Goal: Information Seeking & Learning: Learn about a topic

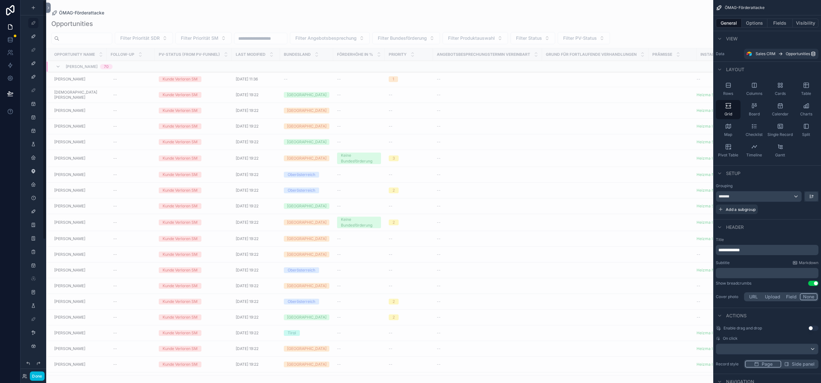
click at [28, 375] on div "Done" at bounding box center [34, 376] width 26 height 9
click at [25, 376] on icon at bounding box center [24, 375] width 2 height 2
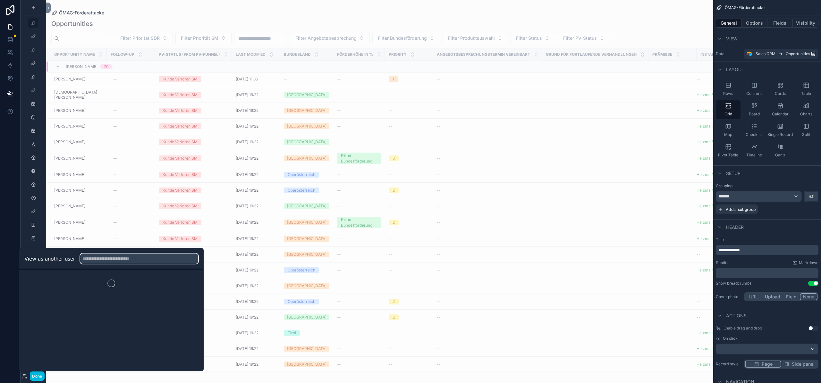
click at [145, 259] on input "text" at bounding box center [139, 259] width 118 height 10
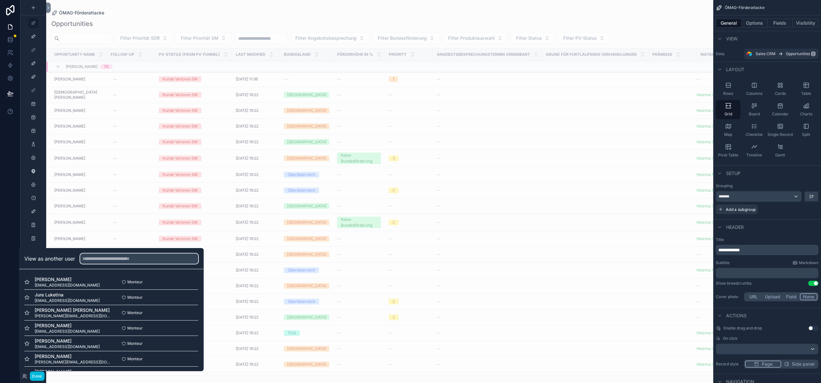
type input "*"
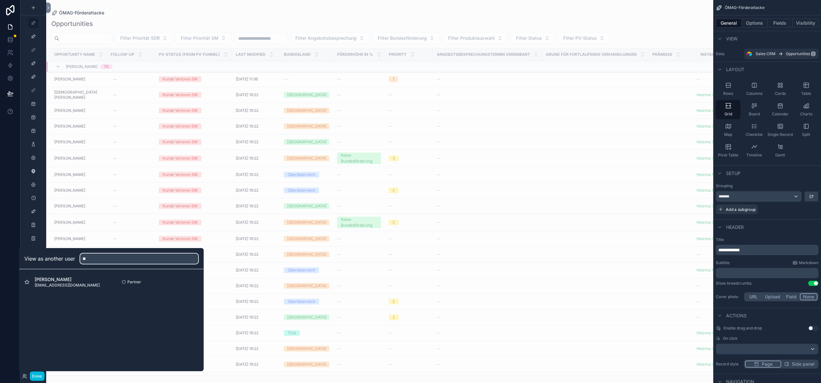
type input "*"
type input "***"
click at [0, 0] on button "Select" at bounding box center [0, 0] width 0 height 0
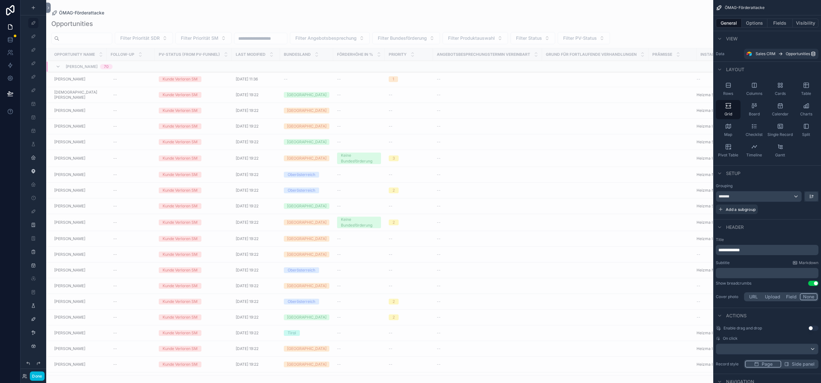
click at [38, 376] on button "Done" at bounding box center [37, 376] width 14 height 9
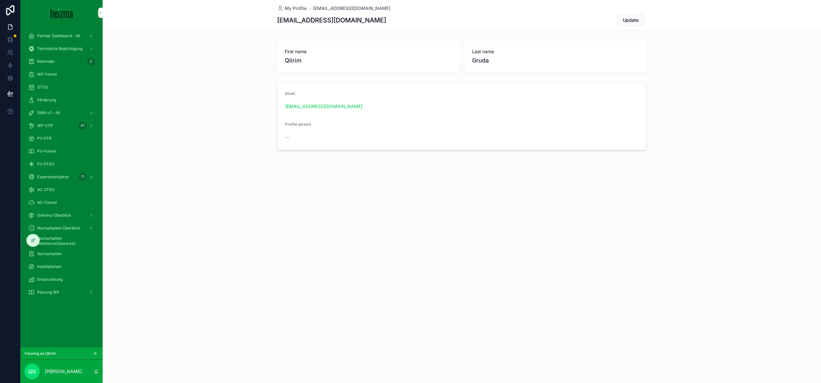
click at [48, 282] on span "Einsatzleitung" at bounding box center [49, 279] width 25 height 5
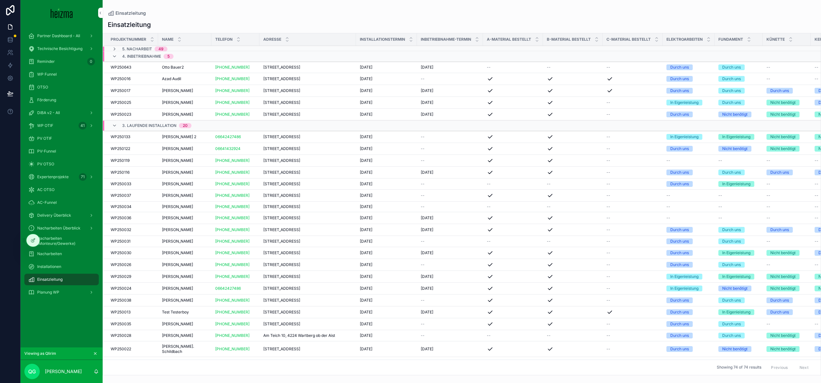
click at [48, 293] on span "Planung WP" at bounding box center [48, 292] width 22 height 5
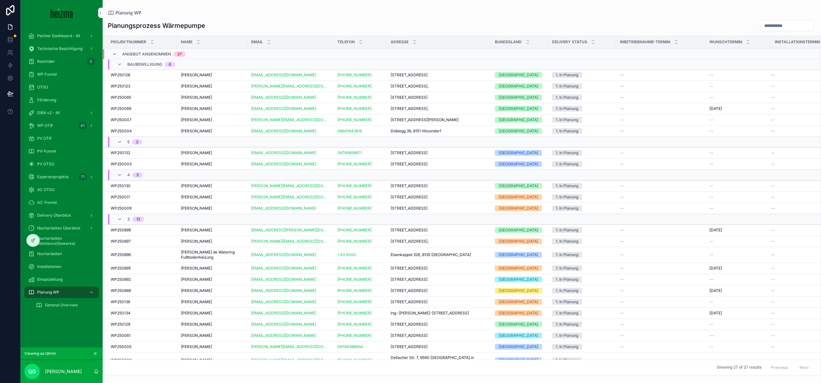
click at [47, 305] on span "General Overview" at bounding box center [61, 305] width 33 height 5
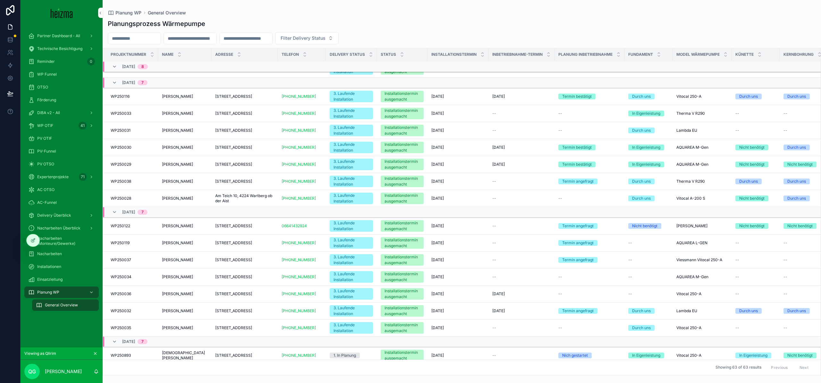
scroll to position [215, 0]
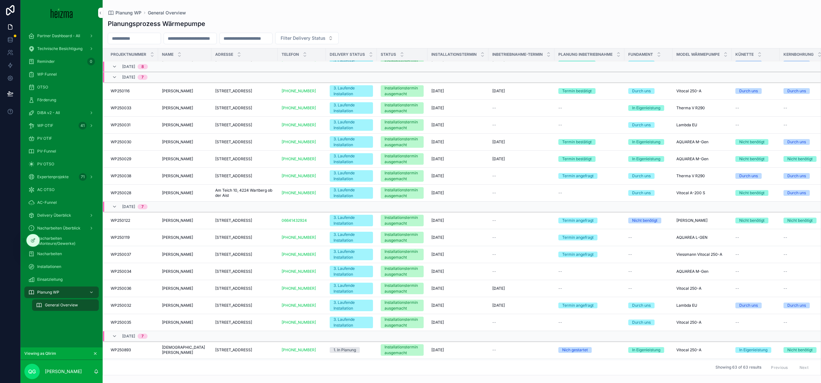
click at [188, 308] on span "Cornelia Schwarzinger" at bounding box center [177, 305] width 31 height 5
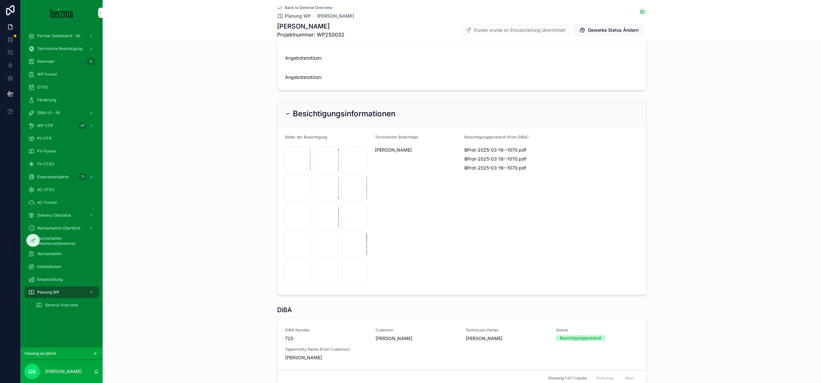
scroll to position [722, 0]
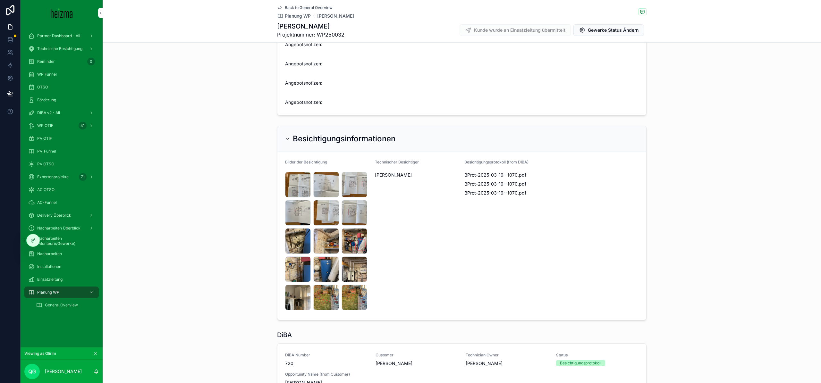
click at [0, 0] on div "IMG_4962 .jpeg" at bounding box center [0, 0] width 0 height 0
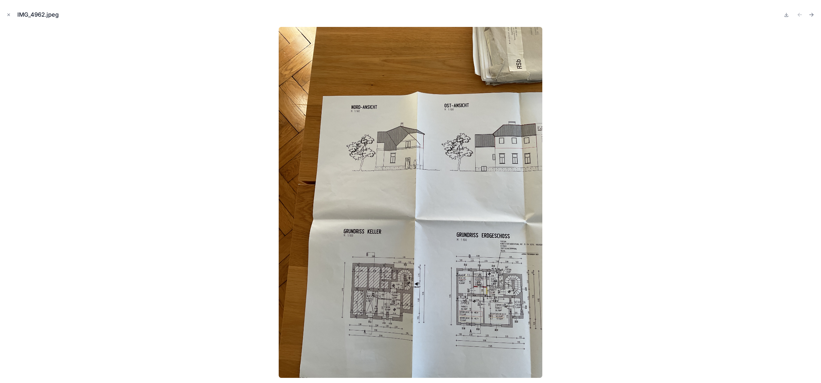
click at [809, 15] on icon "Next file" at bounding box center [811, 15] width 4 height 0
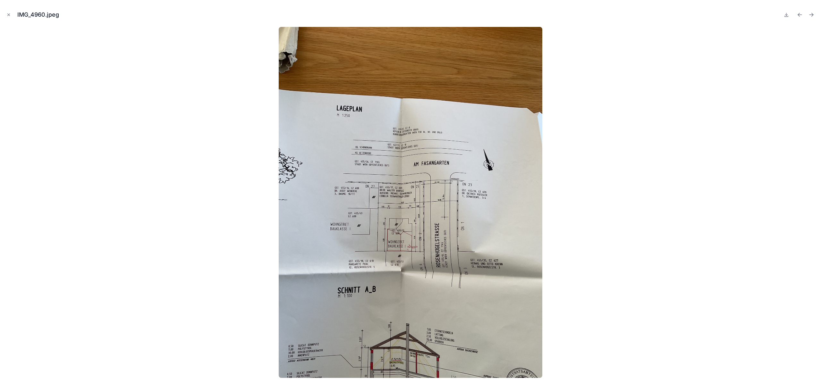
click at [809, 15] on icon "Next file" at bounding box center [811, 15] width 4 height 0
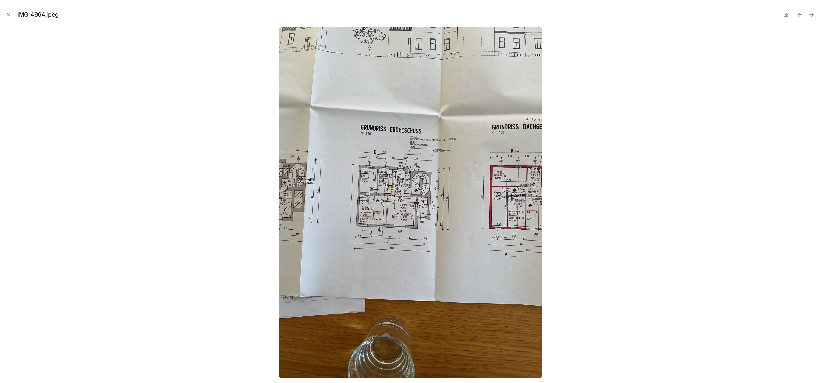
click at [809, 15] on icon "Next file" at bounding box center [811, 15] width 4 height 0
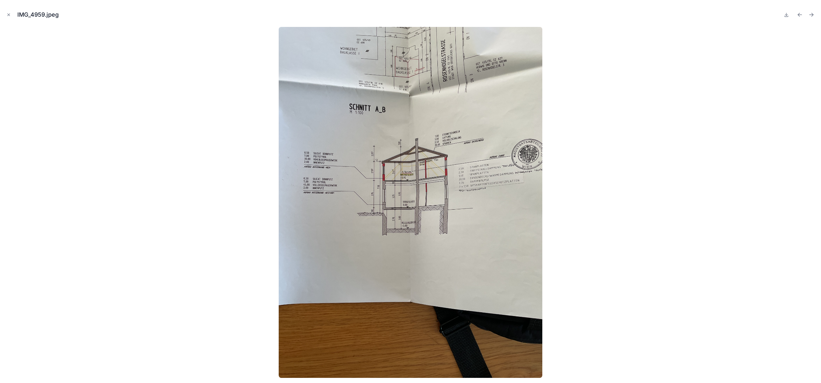
click at [809, 15] on icon "Next file" at bounding box center [811, 15] width 4 height 0
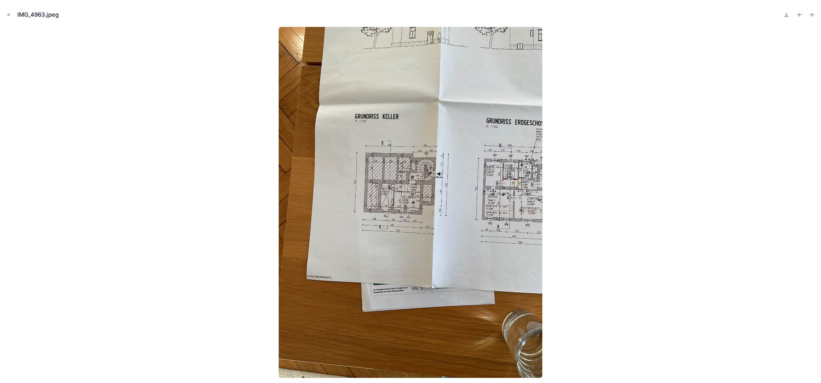
click at [809, 15] on icon "Next file" at bounding box center [811, 15] width 4 height 0
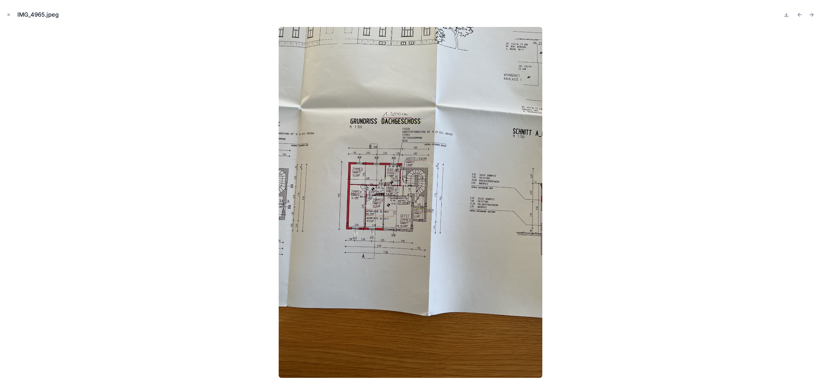
click at [809, 15] on icon "Next file" at bounding box center [811, 15] width 4 height 0
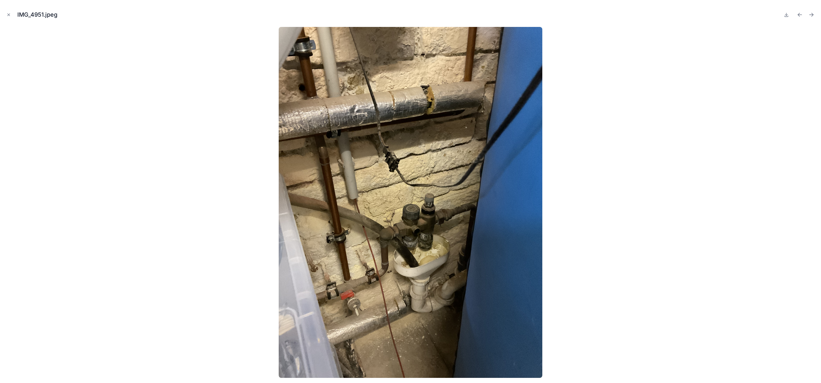
click at [809, 15] on icon "Next file" at bounding box center [811, 15] width 4 height 0
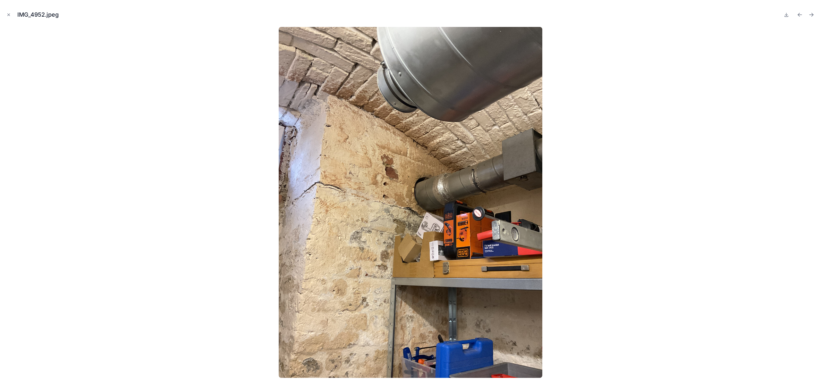
click at [809, 15] on icon "Next file" at bounding box center [811, 15] width 4 height 0
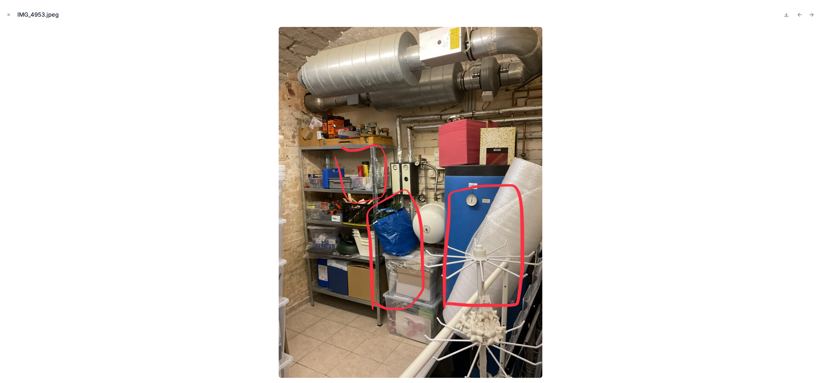
click at [812, 18] on icon "Next file" at bounding box center [811, 15] width 6 height 6
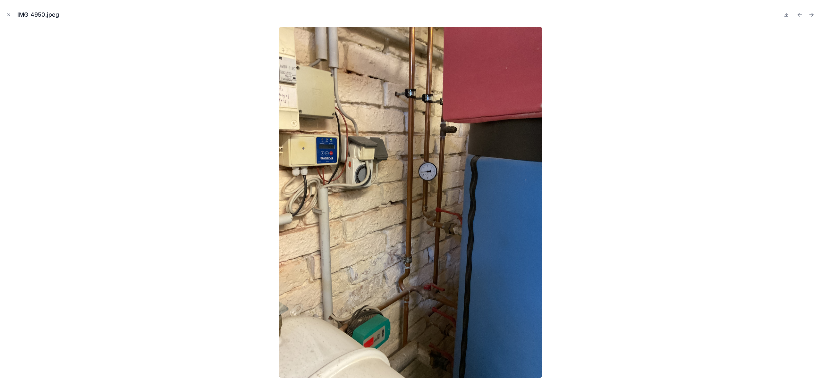
click at [812, 18] on icon "Next file" at bounding box center [811, 15] width 6 height 6
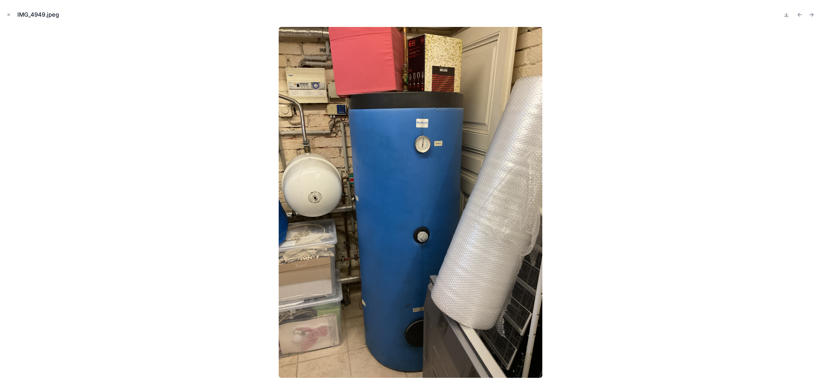
click at [812, 18] on icon "Next file" at bounding box center [811, 15] width 6 height 6
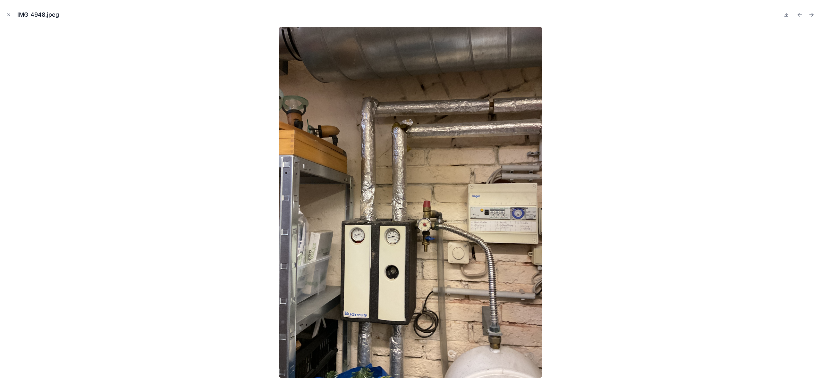
click at [812, 18] on icon "Next file" at bounding box center [811, 15] width 6 height 6
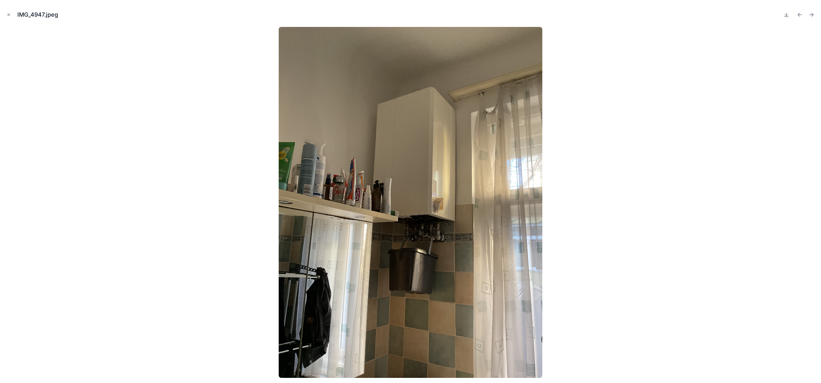
click at [812, 18] on icon "Next file" at bounding box center [811, 15] width 6 height 6
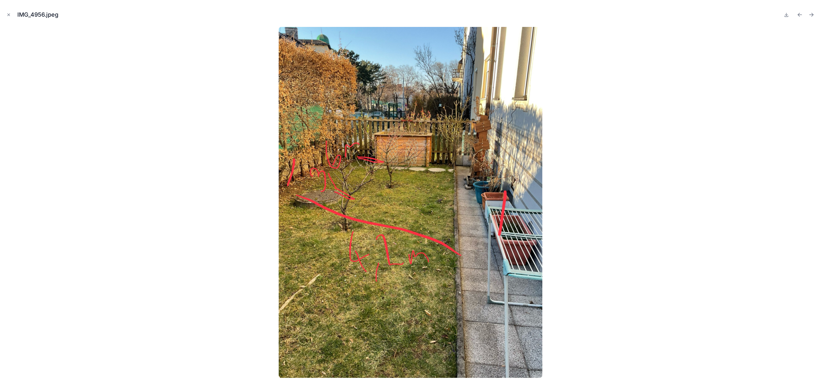
click at [812, 14] on icon "Next file" at bounding box center [812, 14] width 2 height 2
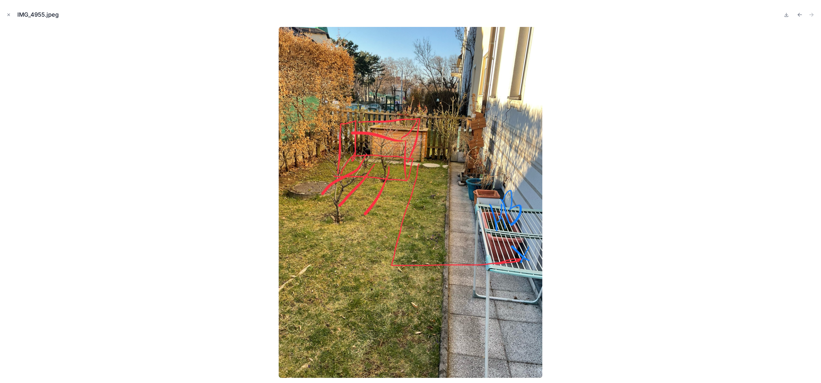
click at [9, 16] on icon "Close modal" at bounding box center [8, 15] width 4 height 4
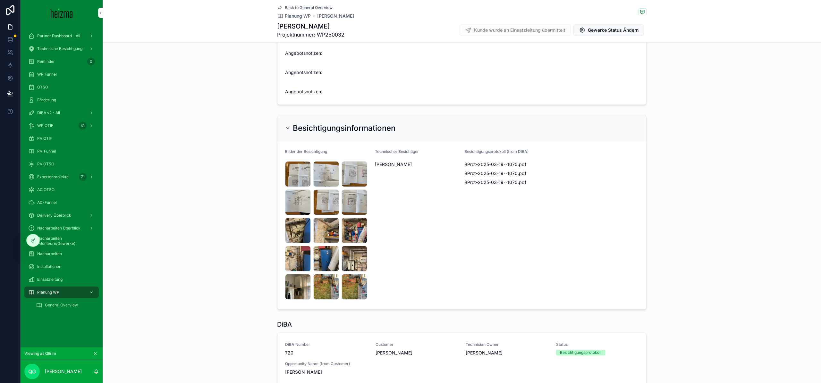
scroll to position [499, 0]
